Goal: Task Accomplishment & Management: Complete application form

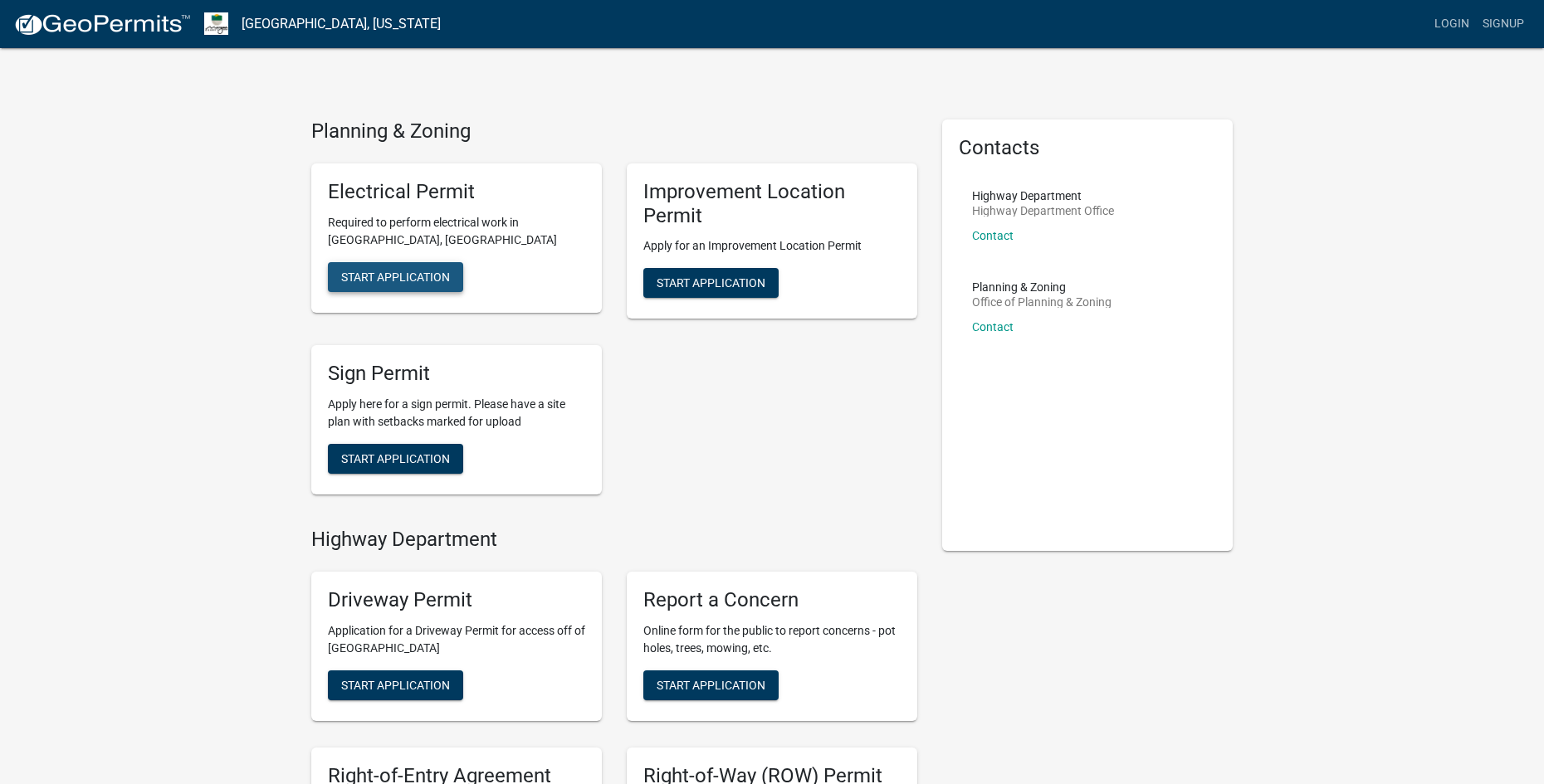
click at [413, 278] on span "Start Application" at bounding box center [395, 276] width 109 height 13
click at [734, 277] on span "Start Application" at bounding box center [710, 283] width 109 height 13
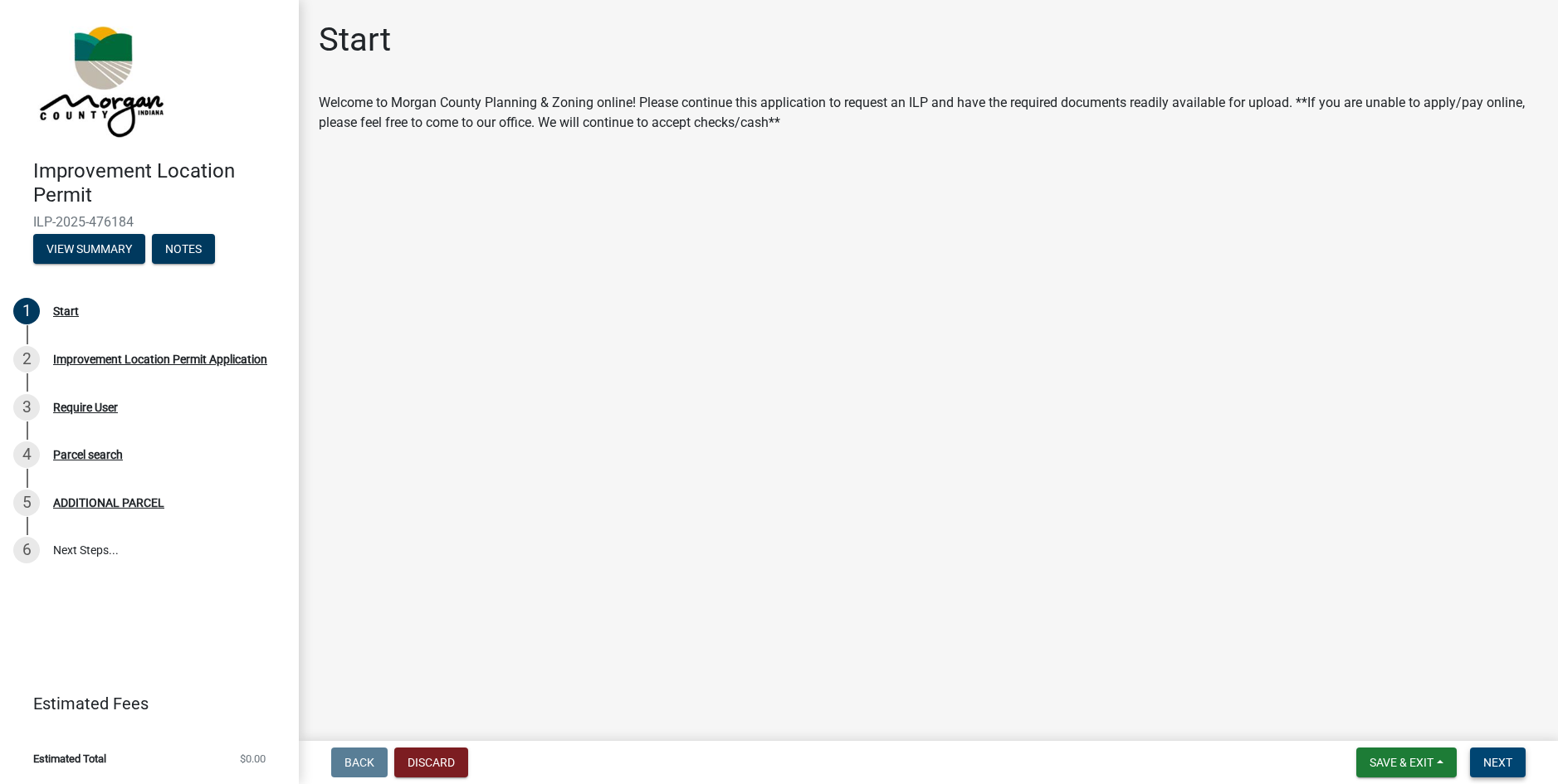
click at [1506, 764] on span "Next" at bounding box center [1497, 762] width 29 height 13
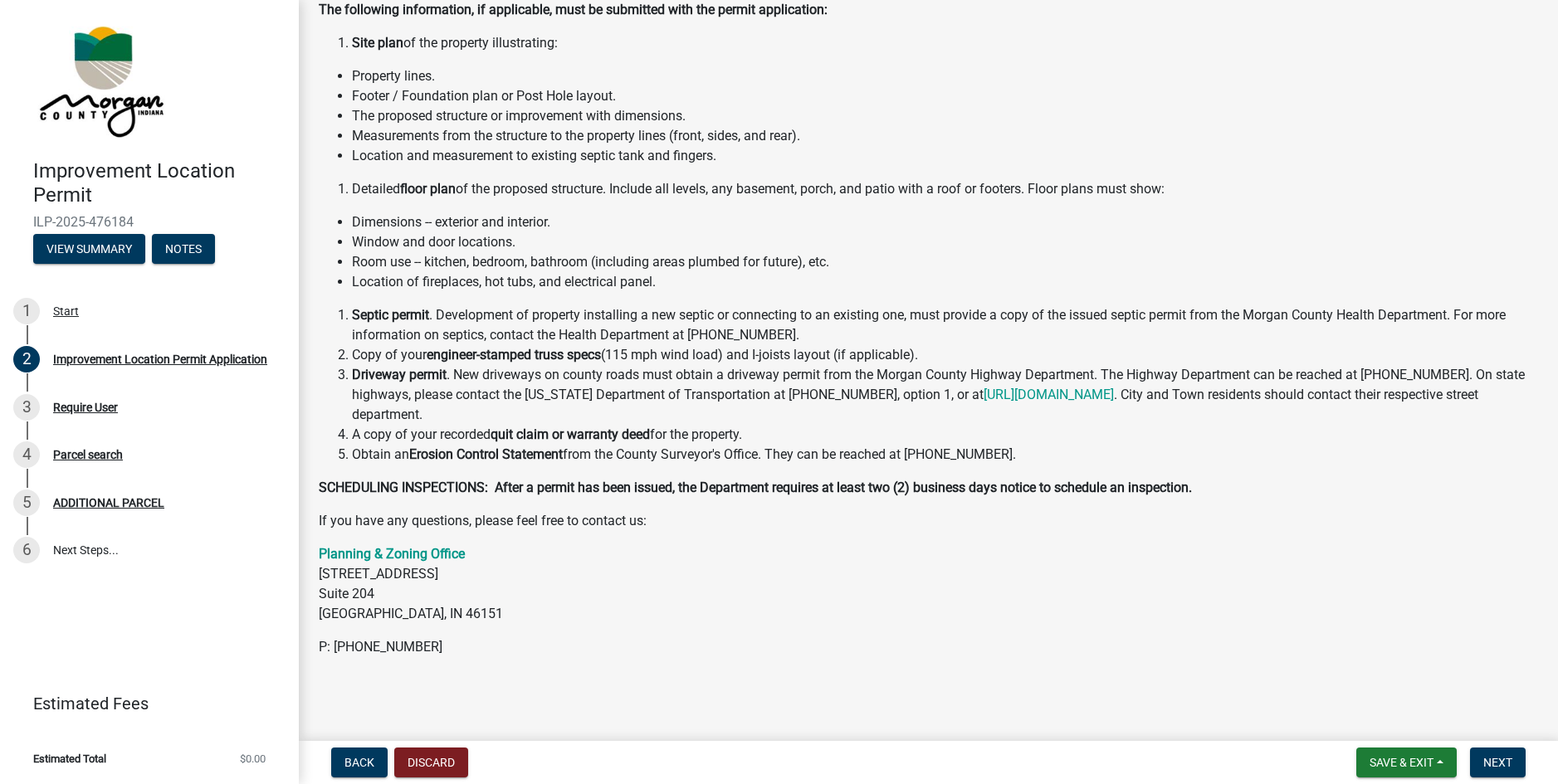
scroll to position [177, 0]
click at [1512, 770] on button "Next" at bounding box center [1497, 762] width 56 height 30
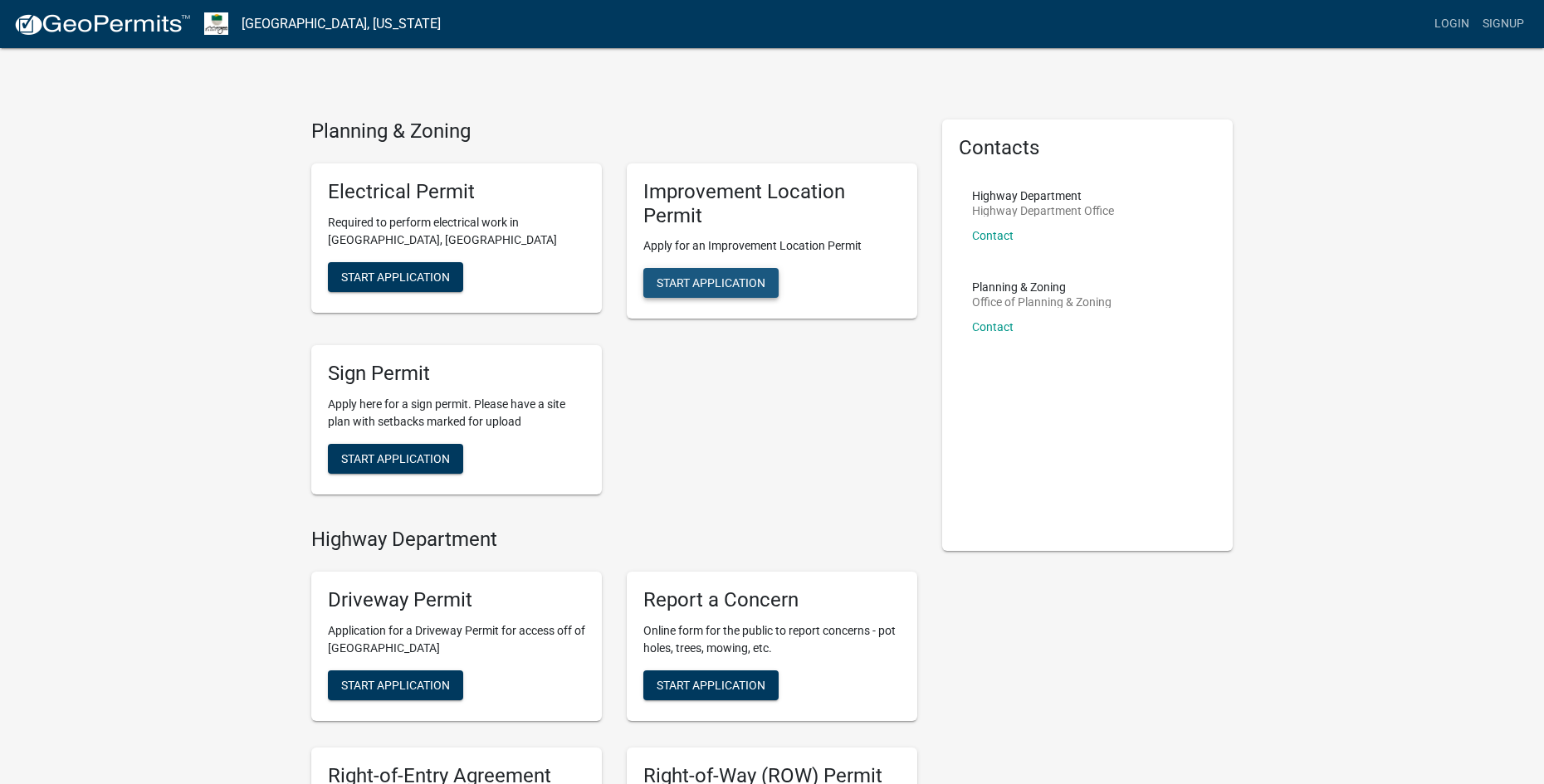
click at [724, 283] on span "Start Application" at bounding box center [710, 283] width 109 height 13
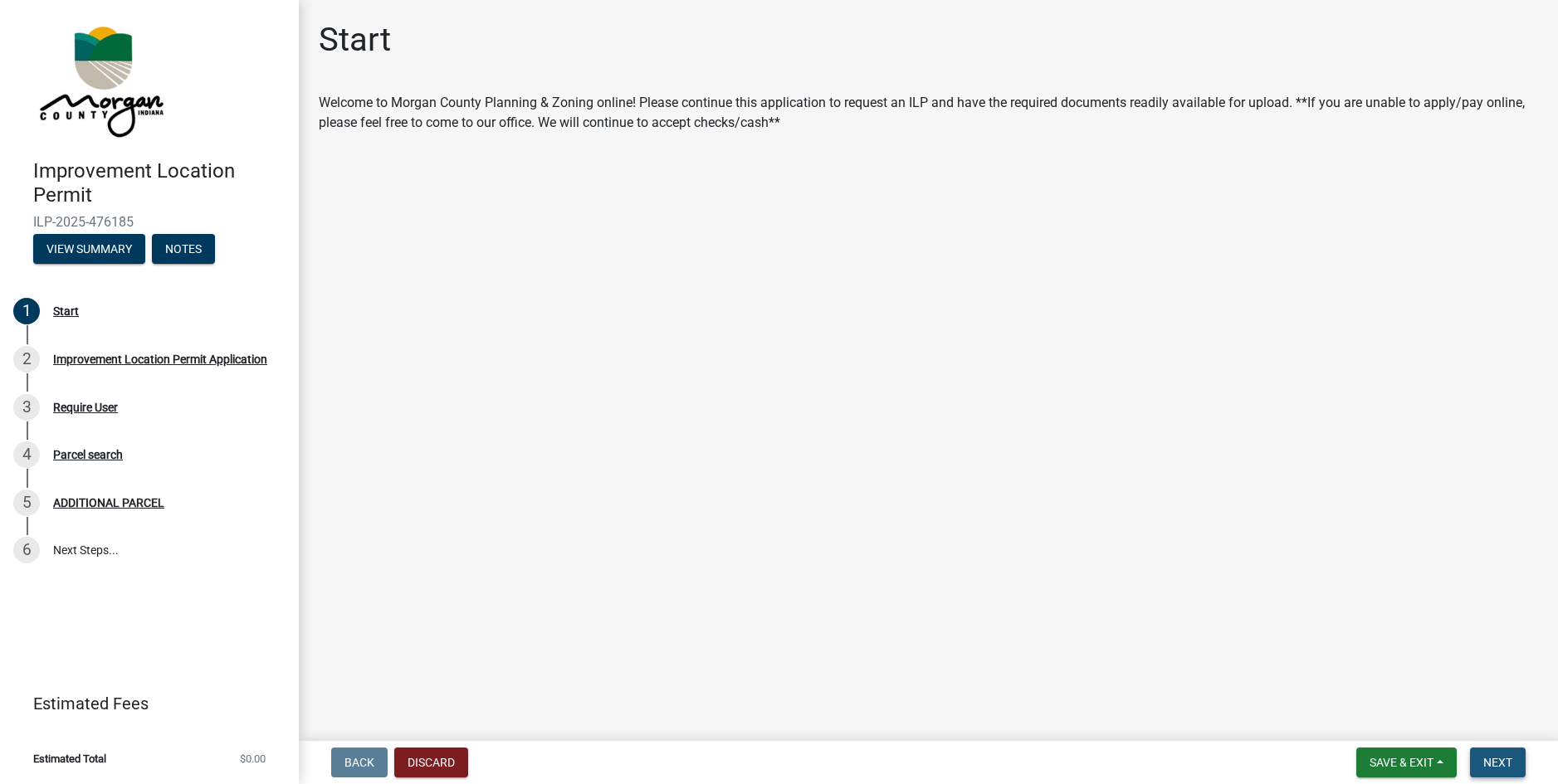
click at [1499, 756] on span "Next" at bounding box center [1497, 762] width 29 height 13
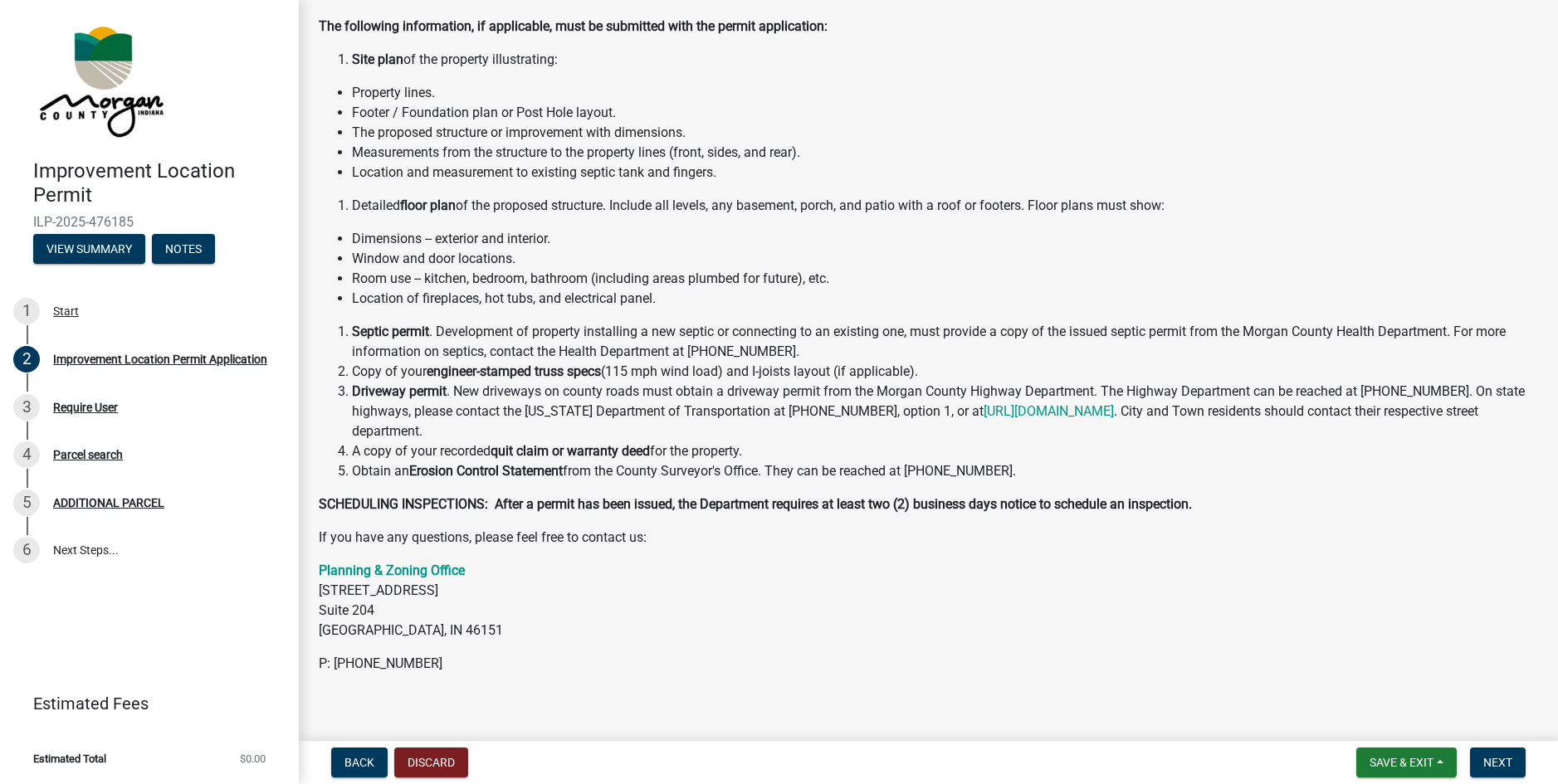
scroll to position [177, 0]
